Goal: Share content

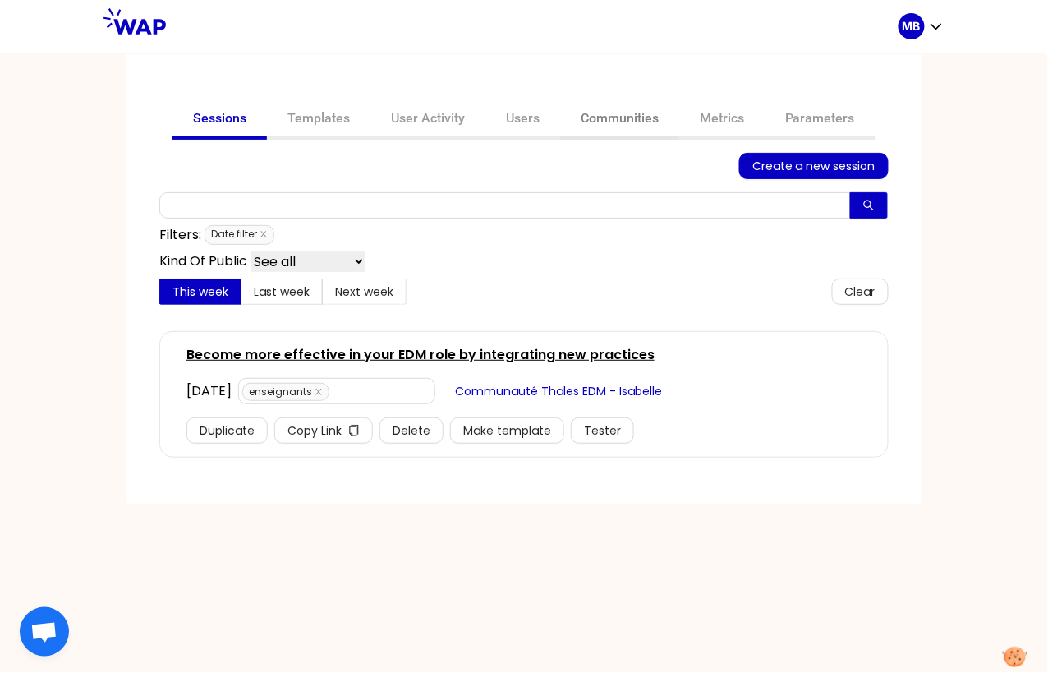
click at [595, 121] on link "Communities" at bounding box center [619, 119] width 119 height 39
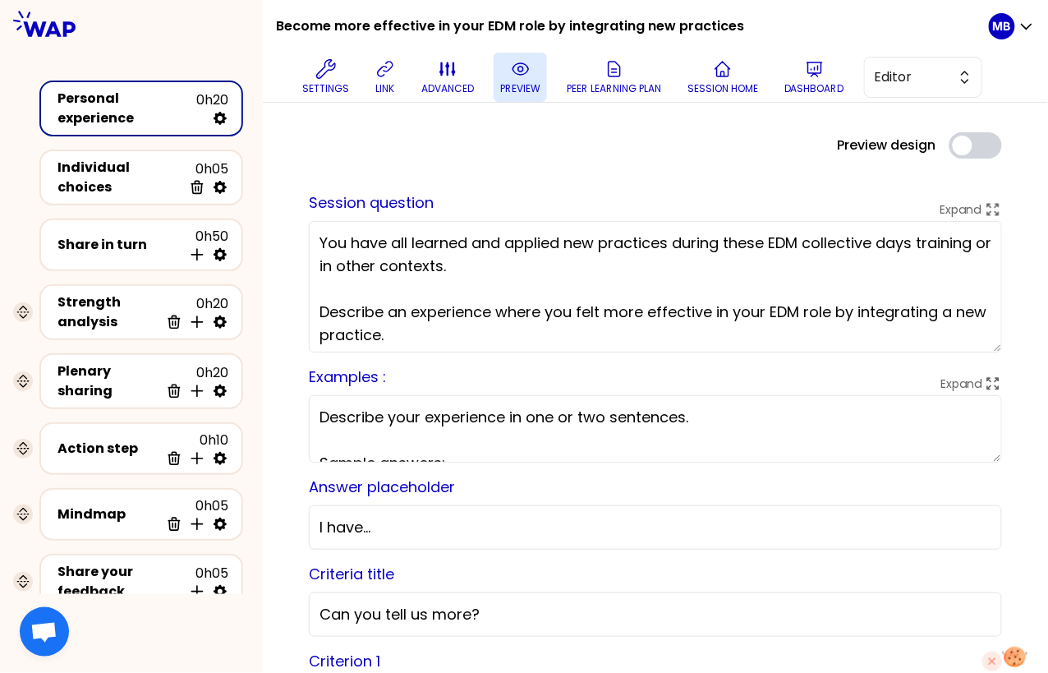
click at [525, 77] on icon at bounding box center [521, 69] width 20 height 20
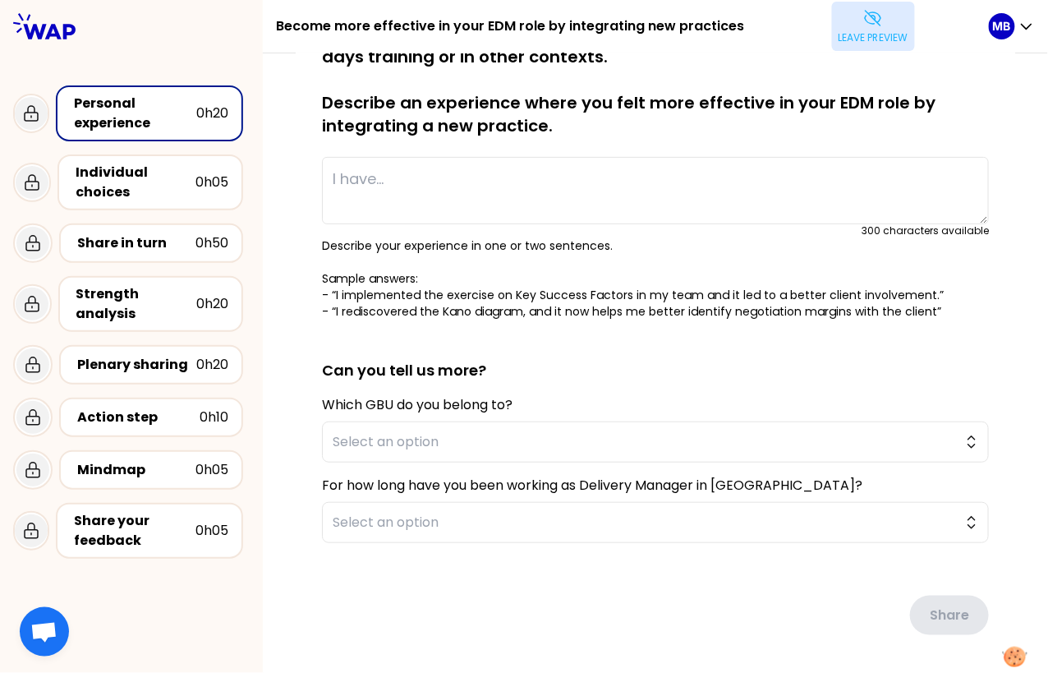
scroll to position [119, 0]
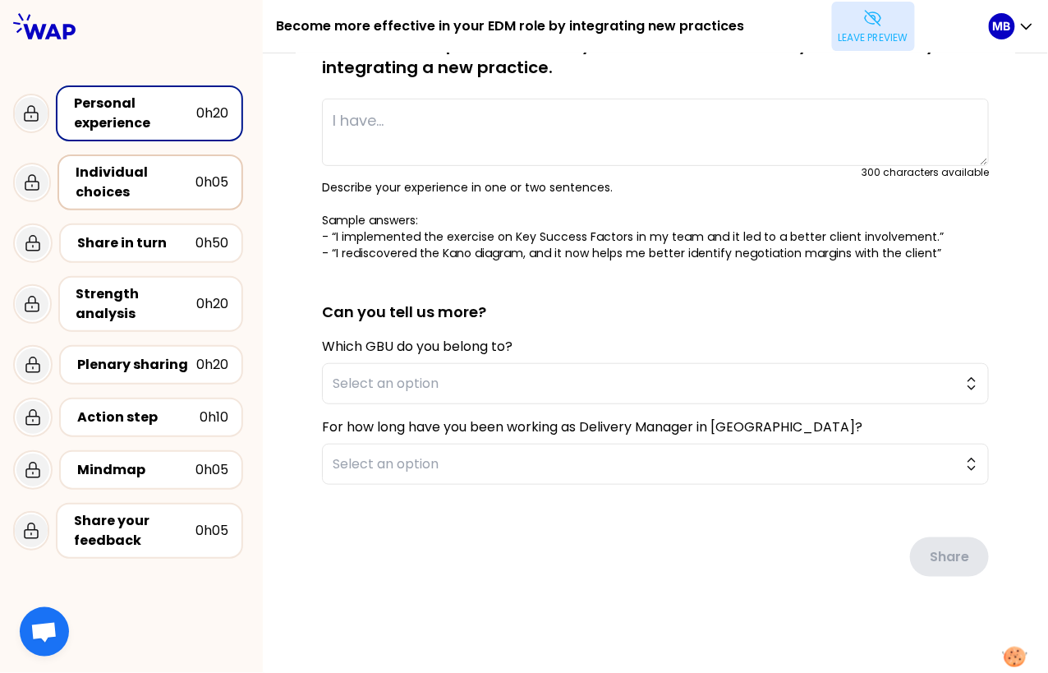
click at [175, 171] on div "Individual choices" at bounding box center [136, 182] width 120 height 39
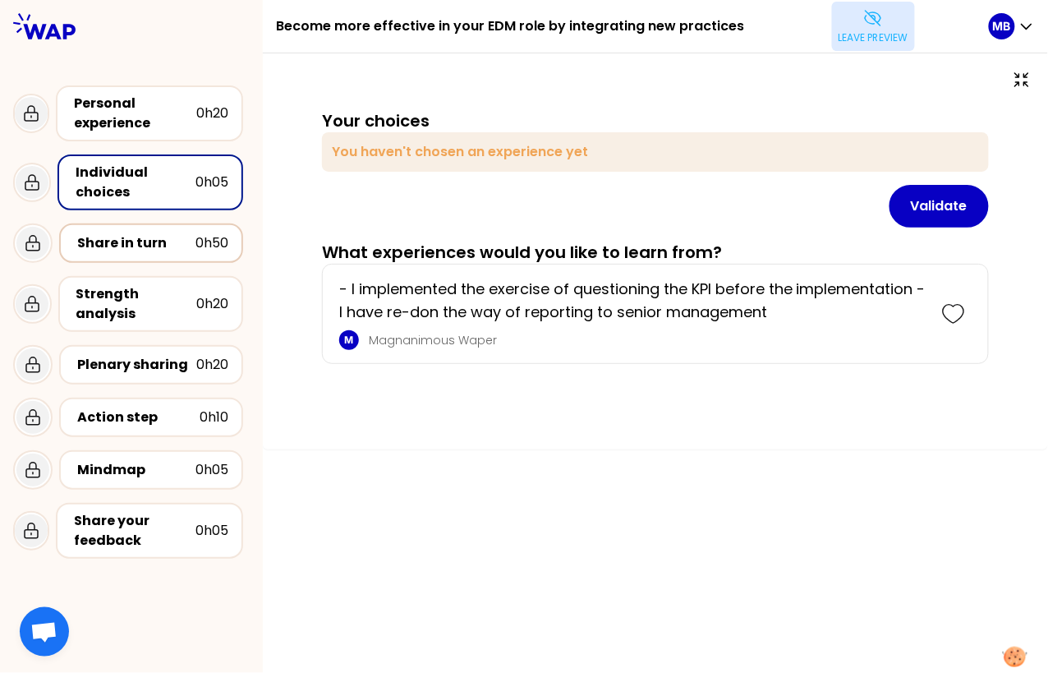
click at [181, 239] on div "Share in turn" at bounding box center [136, 243] width 118 height 20
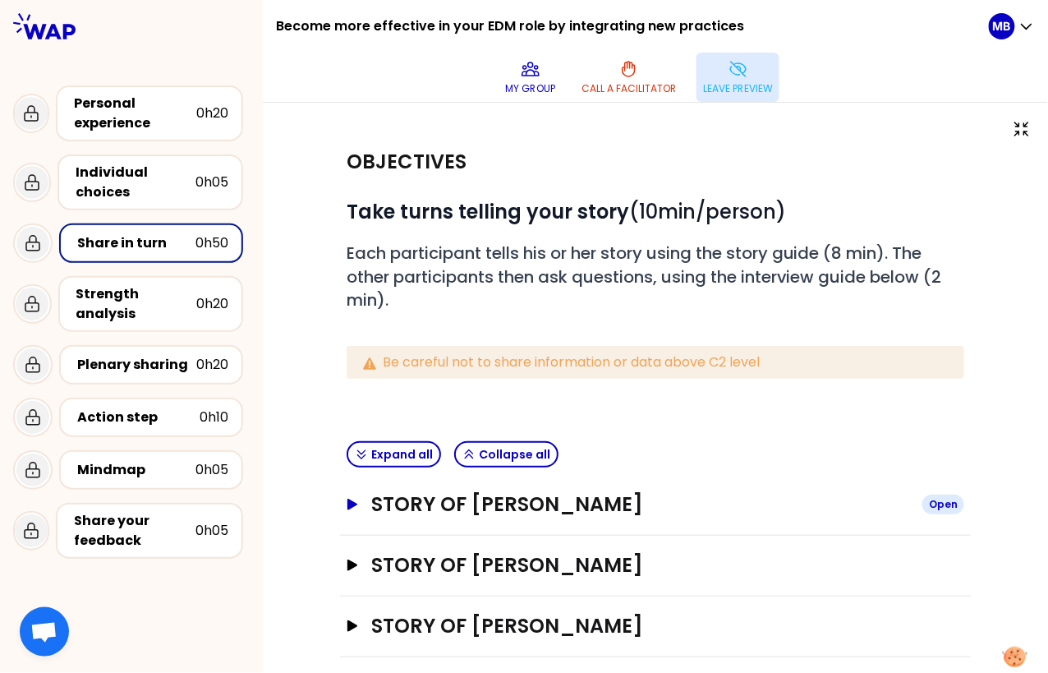
click at [438, 510] on h3 "Story of Marine Bourgeaud" at bounding box center [640, 504] width 538 height 26
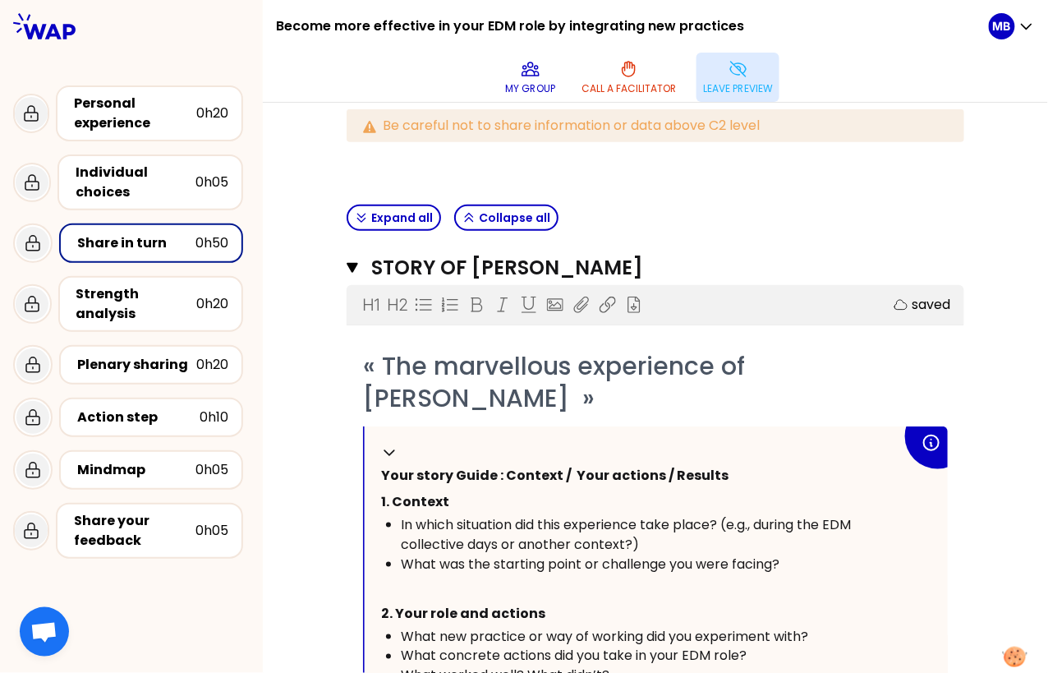
scroll to position [292, 0]
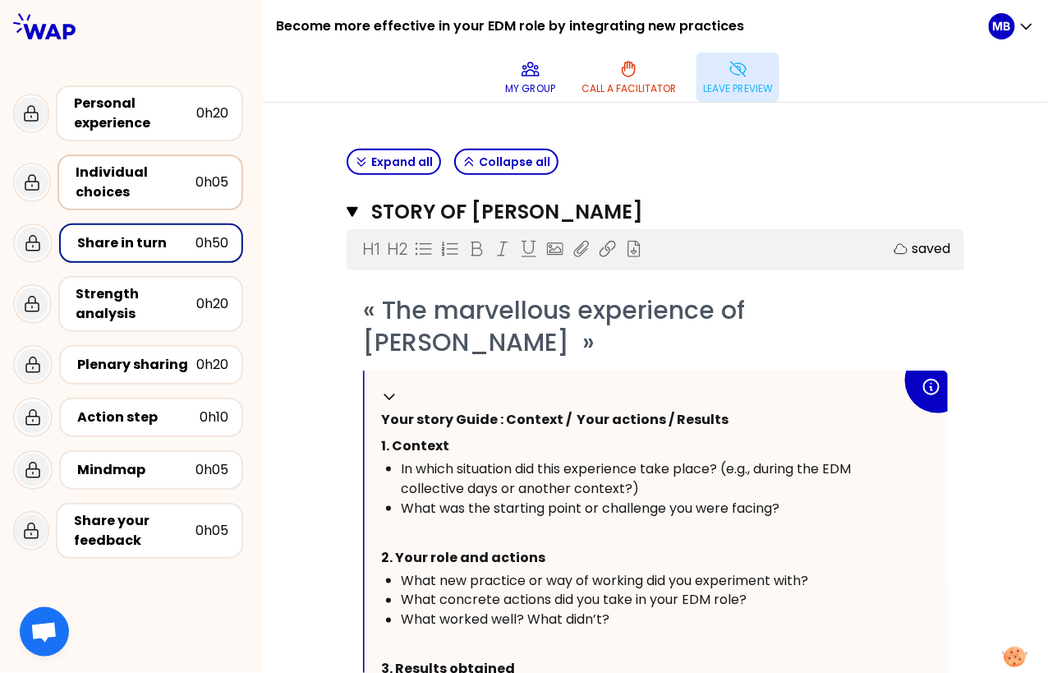
click at [133, 172] on div "Individual choices" at bounding box center [136, 182] width 120 height 39
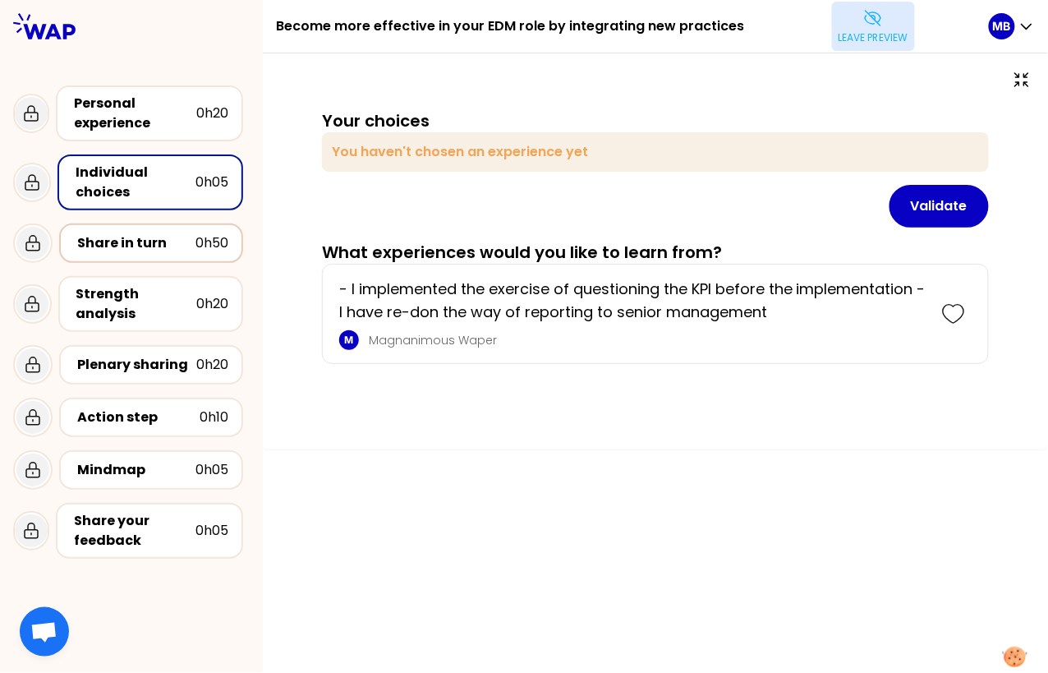
click at [136, 245] on div "Share in turn" at bounding box center [136, 243] width 118 height 20
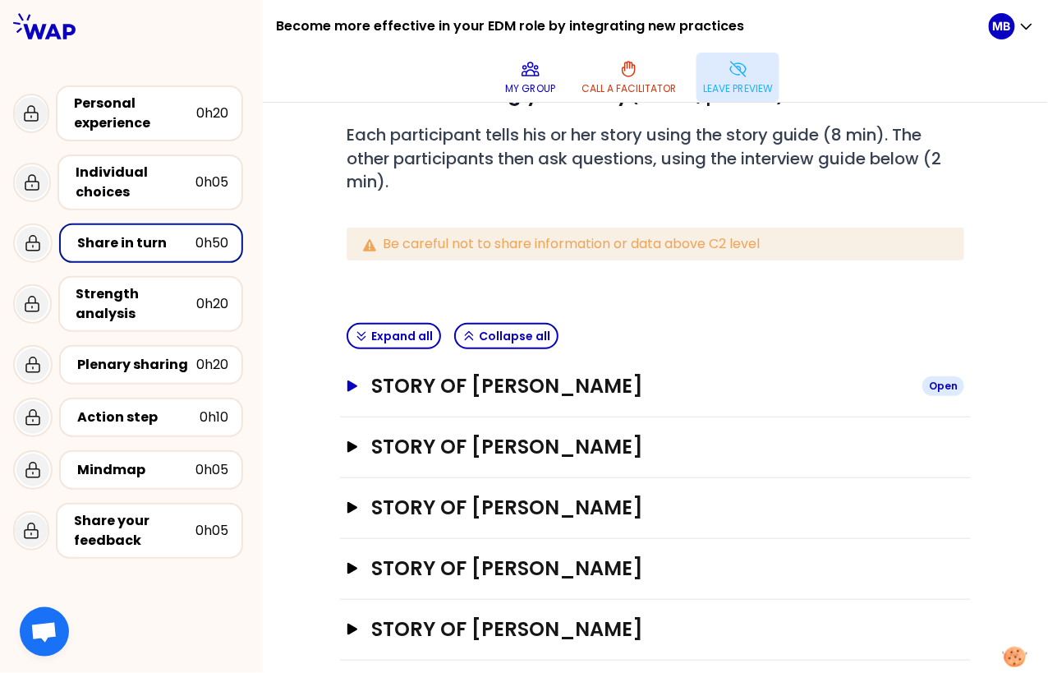
click at [417, 387] on h3 "Story of Marine Bourgeaud" at bounding box center [640, 386] width 538 height 26
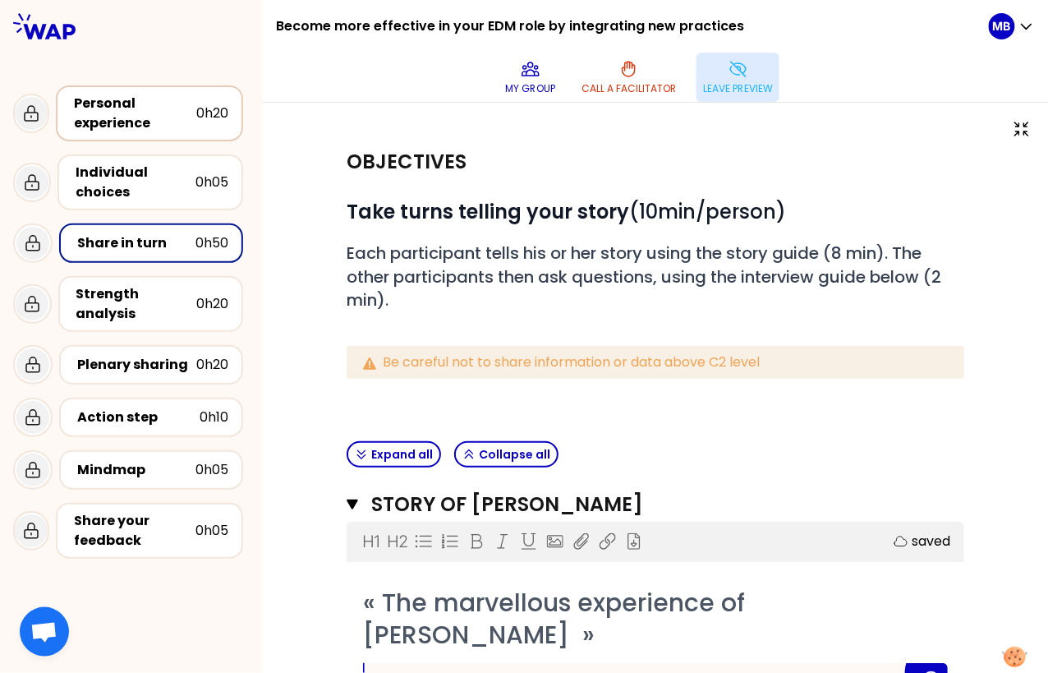
click at [140, 107] on div "Personal experience" at bounding box center [135, 113] width 122 height 39
